Goal: Find contact information: Find contact information

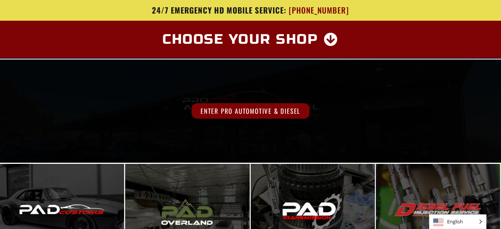
click at [227, 111] on span "Enter Pro Automotive & Diesel" at bounding box center [251, 110] width 118 height 15
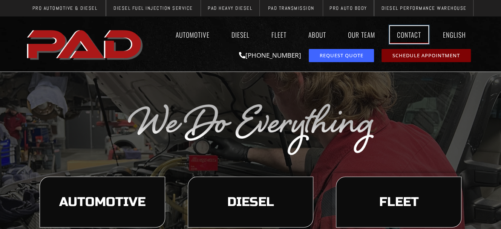
click at [410, 33] on link "Contact" at bounding box center [409, 34] width 38 height 17
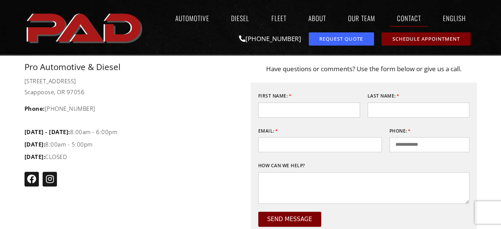
scroll to position [302, 0]
